Goal: Information Seeking & Learning: Learn about a topic

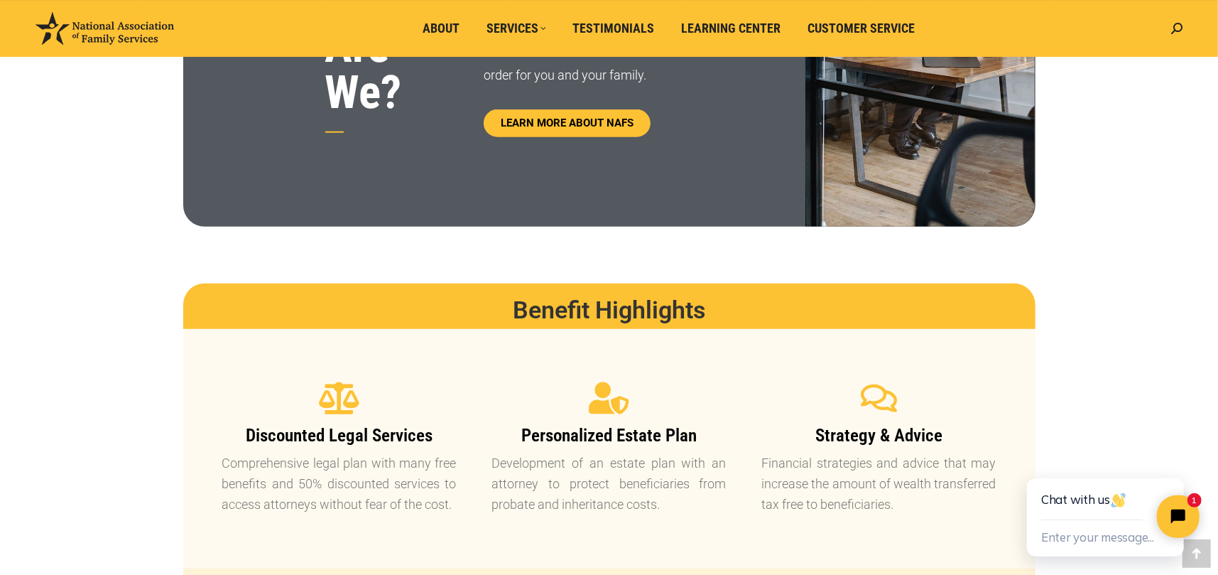
scroll to position [853, 0]
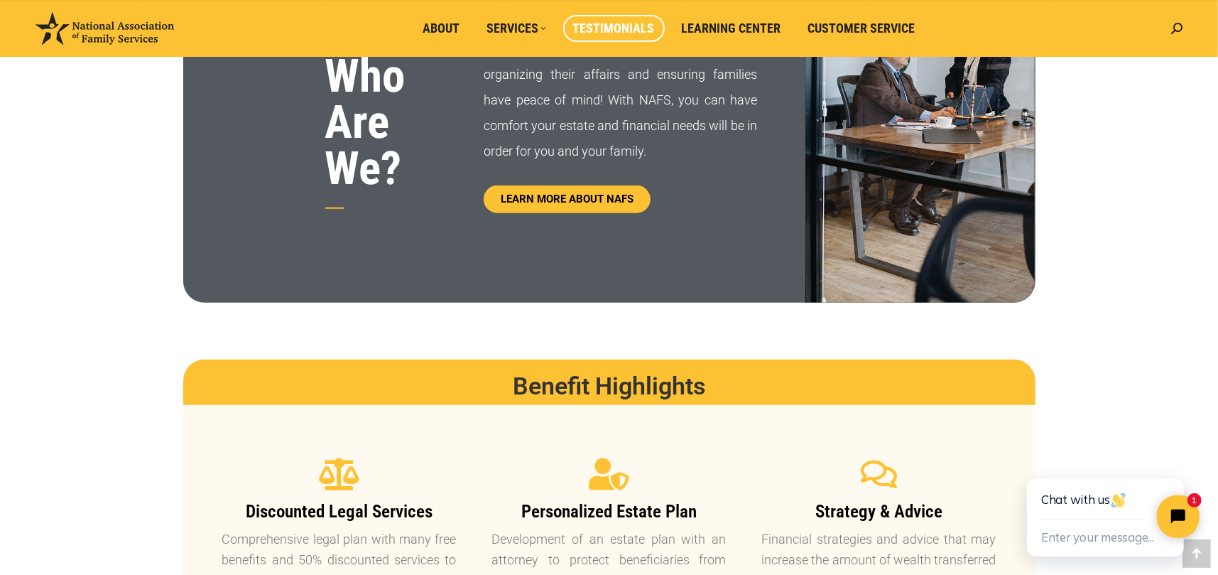
click at [595, 31] on span "Testimonials" at bounding box center [614, 29] width 82 height 16
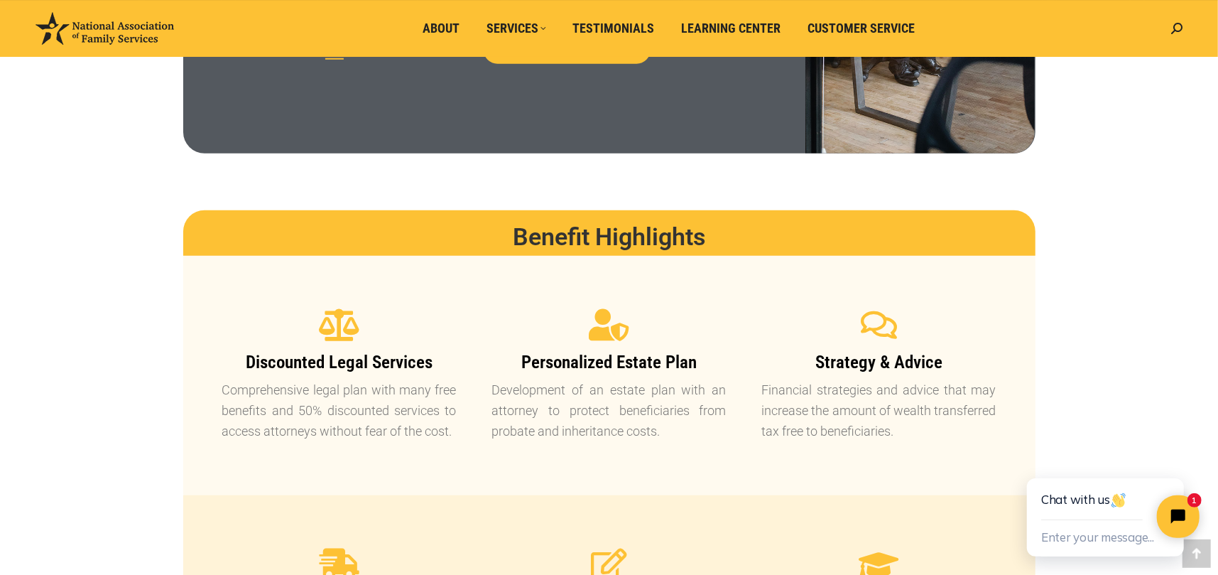
scroll to position [1066, 0]
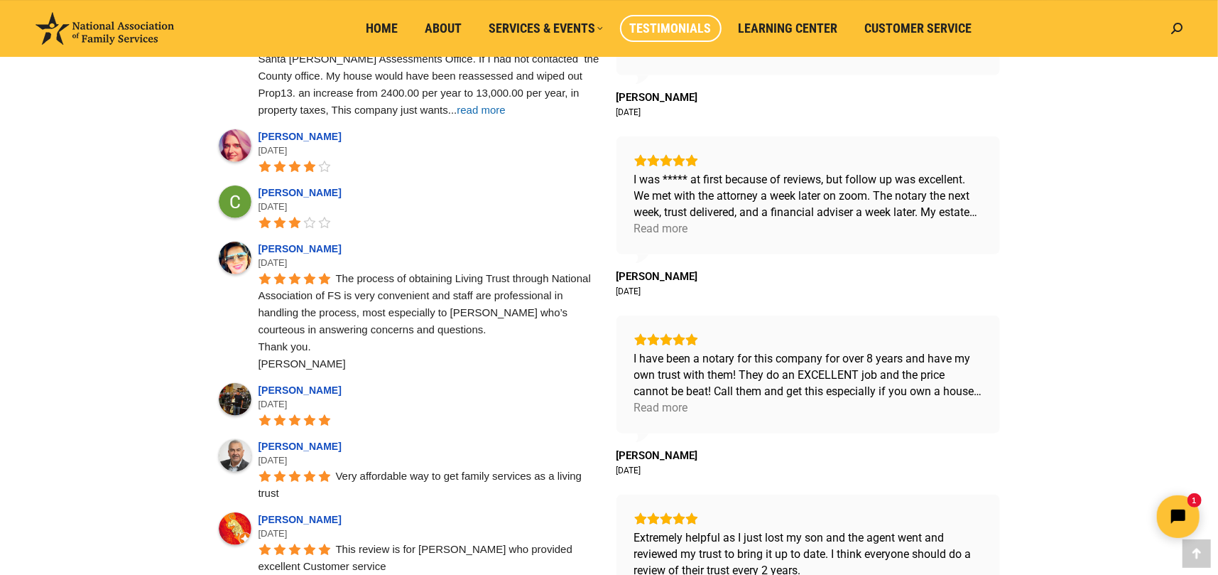
scroll to position [639, 0]
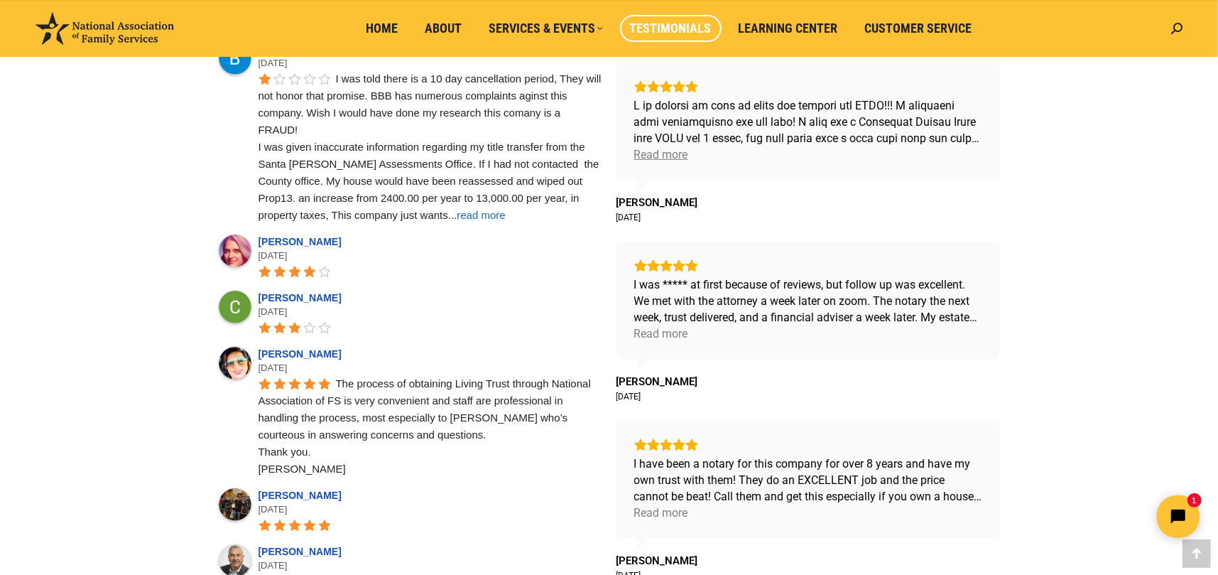
click at [672, 152] on div "Read more" at bounding box center [661, 154] width 54 height 16
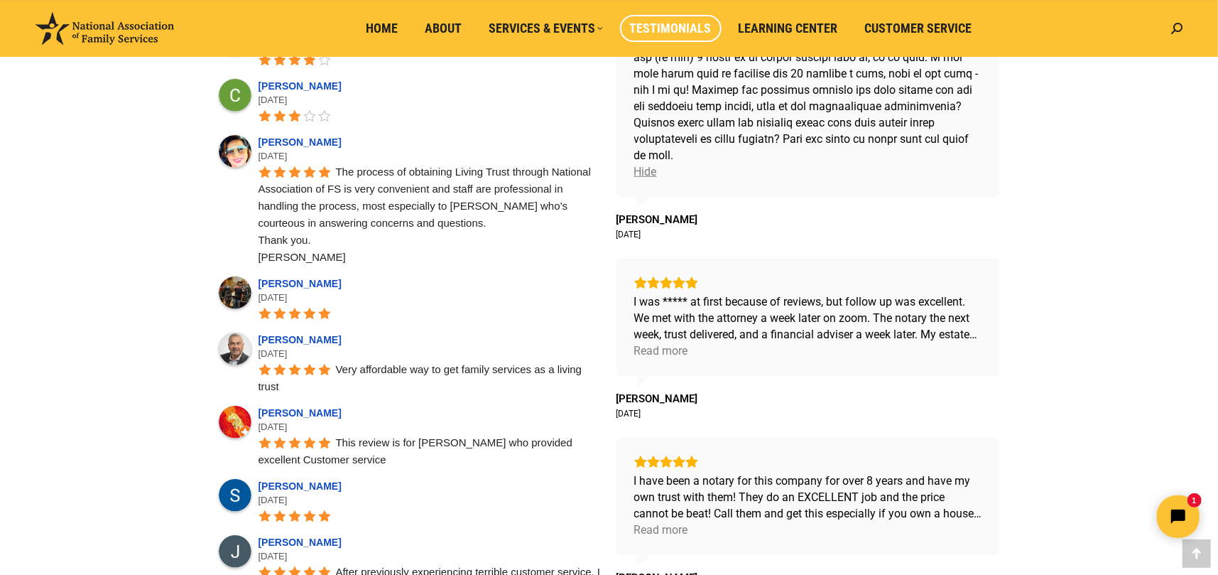
scroll to position [853, 0]
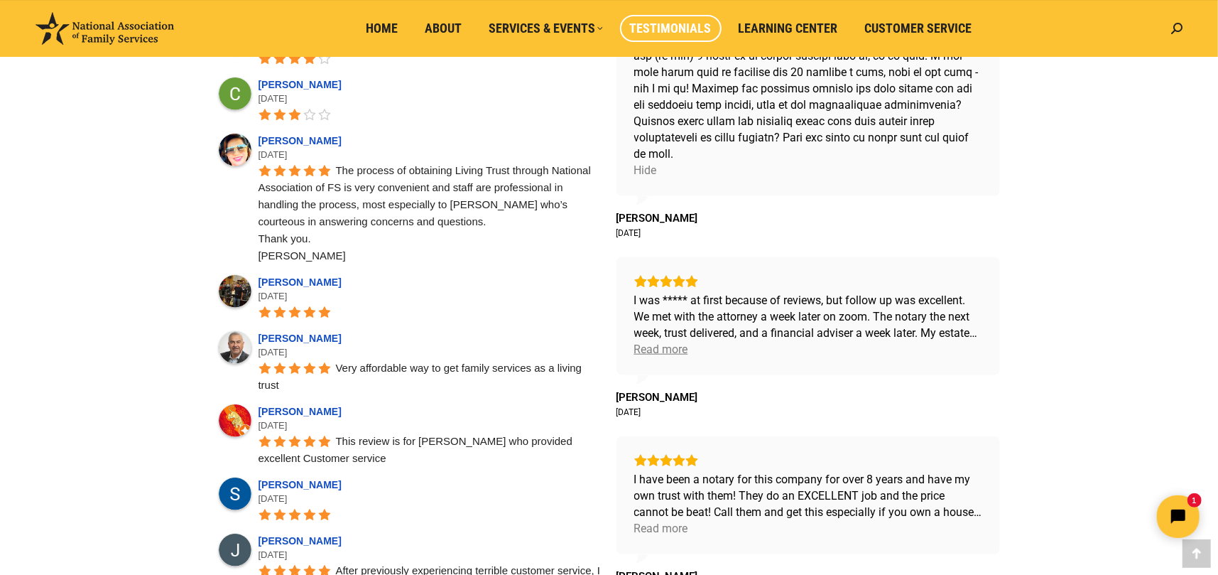
click at [666, 354] on div "Read more" at bounding box center [661, 349] width 54 height 16
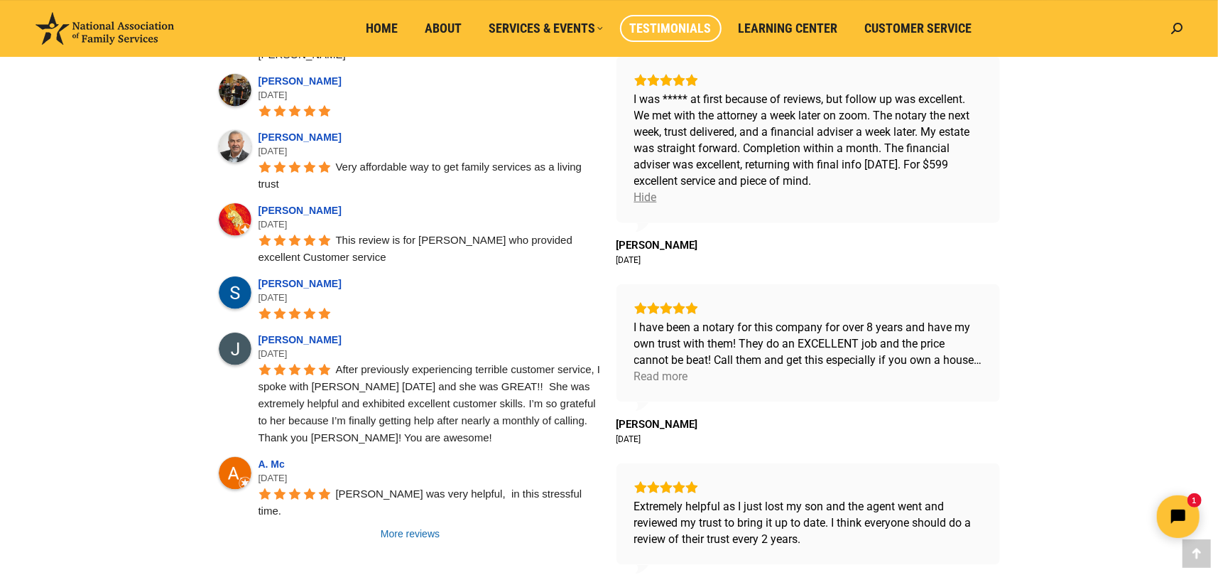
scroll to position [1066, 0]
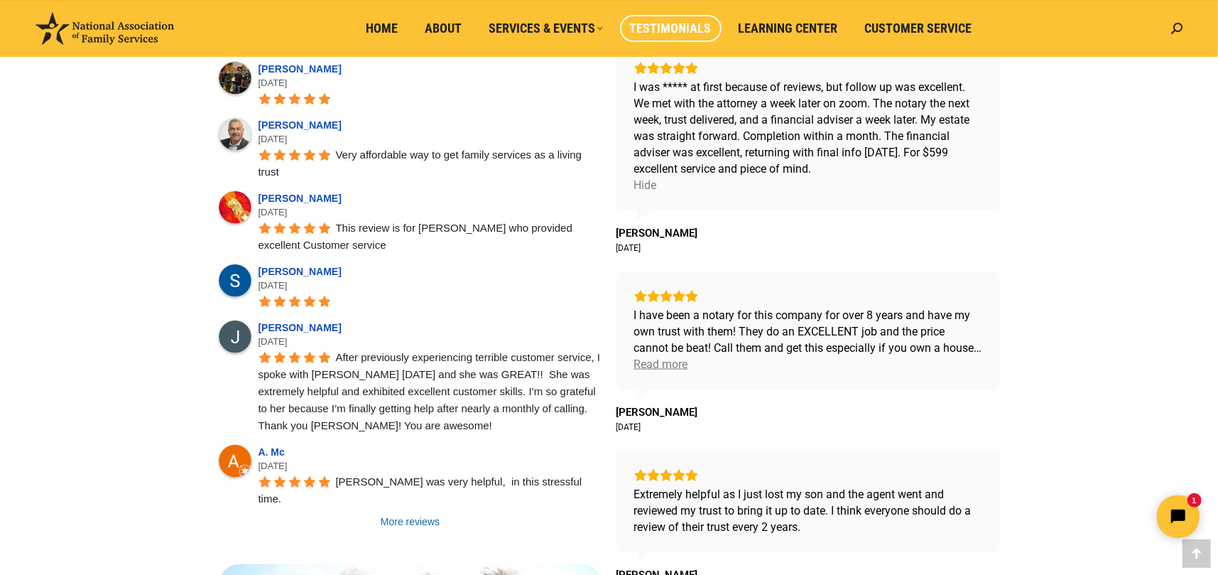
click at [670, 366] on div "Read more" at bounding box center [661, 364] width 54 height 16
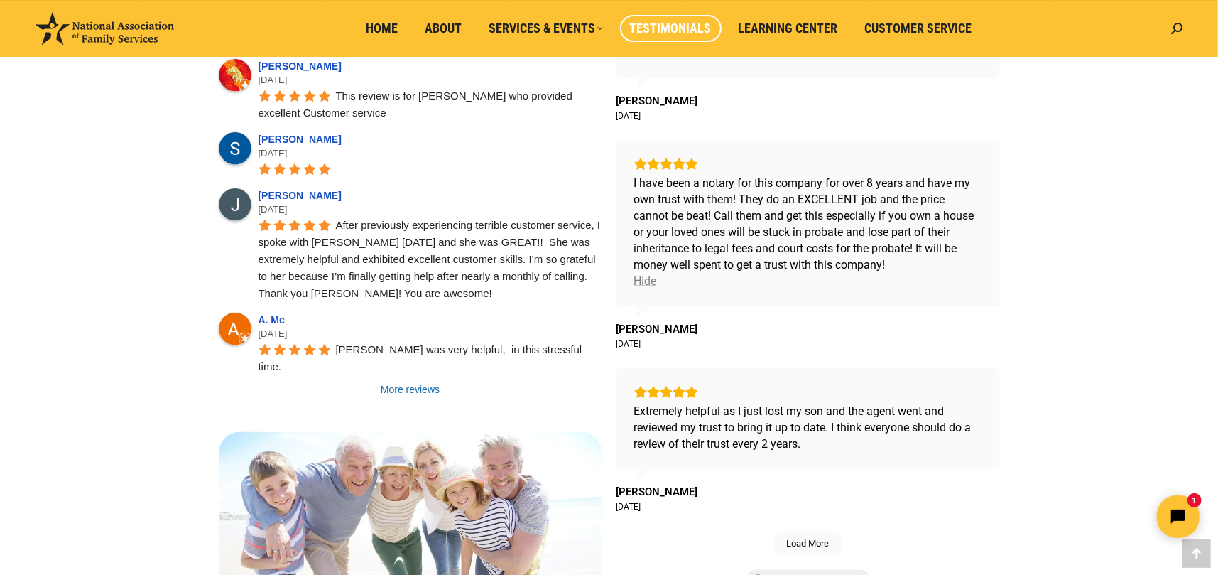
scroll to position [1279, 0]
